Goal: Transaction & Acquisition: Purchase product/service

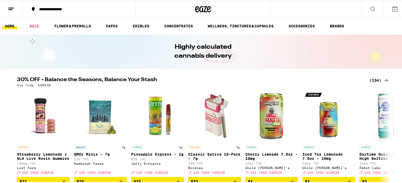
click at [369, 10] on icon at bounding box center [372, 8] width 6 height 6
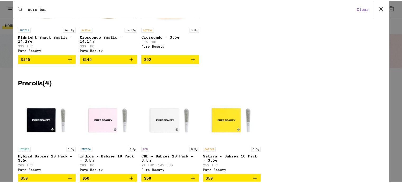
scroll to position [250, 0]
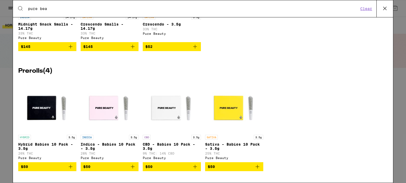
type input "pure bea"
click at [174, 143] on p "CBD - Babies 10 Pack - 3.5g" at bounding box center [172, 147] width 58 height 8
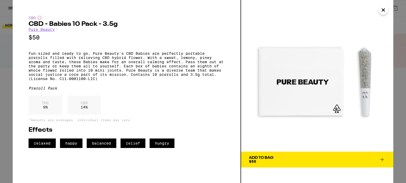
click at [383, 9] on icon "Close" at bounding box center [383, 10] width 6 height 8
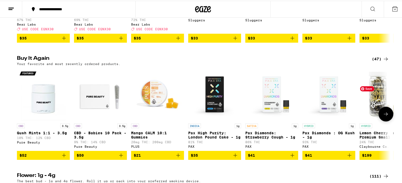
scroll to position [502, 0]
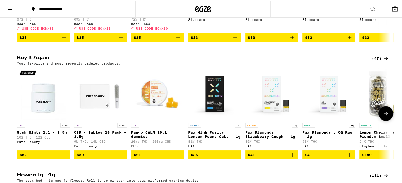
click at [383, 116] on icon at bounding box center [385, 113] width 6 height 6
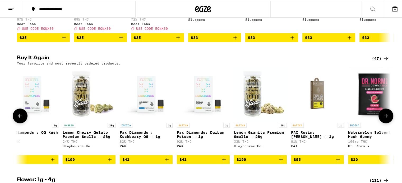
scroll to position [0, 314]
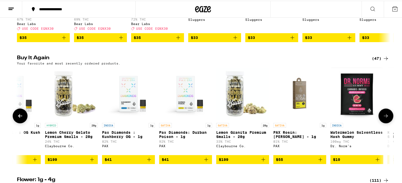
click at [383, 119] on icon at bounding box center [385, 115] width 6 height 6
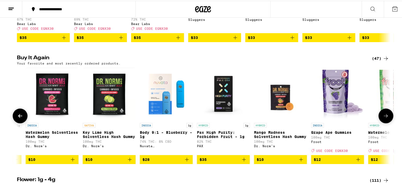
scroll to position [0, 628]
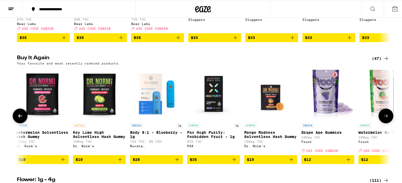
click at [383, 119] on icon at bounding box center [385, 115] width 6 height 6
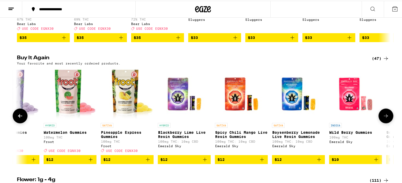
click at [383, 119] on icon at bounding box center [385, 115] width 6 height 6
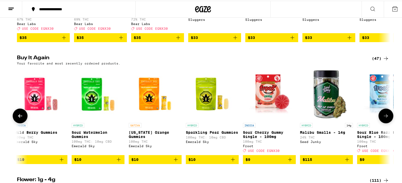
click at [383, 119] on icon at bounding box center [385, 115] width 6 height 6
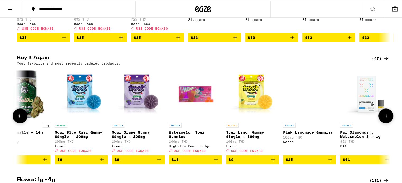
scroll to position [0, 1571]
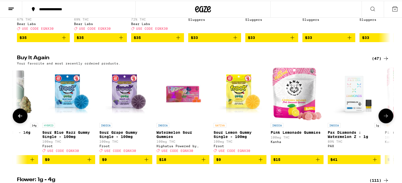
click at [383, 119] on icon at bounding box center [385, 115] width 6 height 6
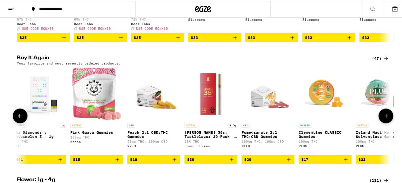
click at [383, 119] on icon at bounding box center [385, 115] width 6 height 6
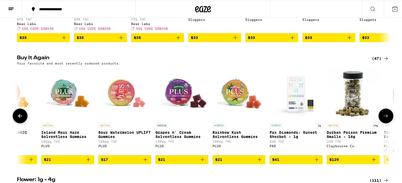
click at [383, 119] on icon at bounding box center [385, 115] width 6 height 6
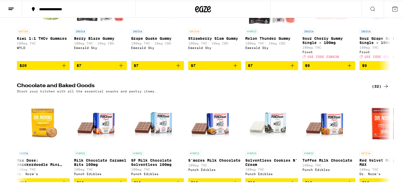
scroll to position [1848, 0]
